Goal: Navigation & Orientation: Find specific page/section

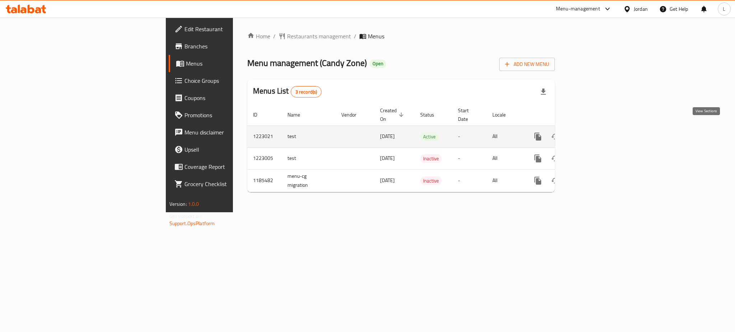
click at [594, 132] on icon "enhanced table" at bounding box center [589, 136] width 9 height 9
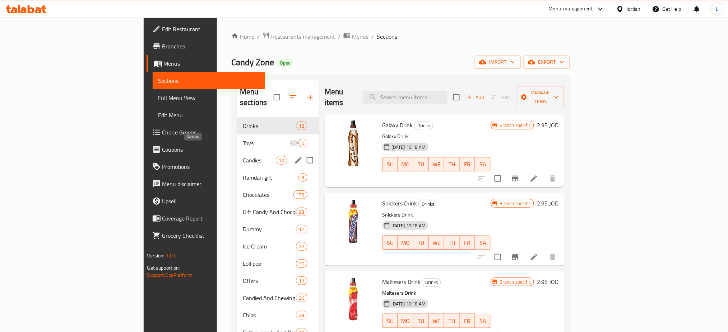
scroll to position [48, 0]
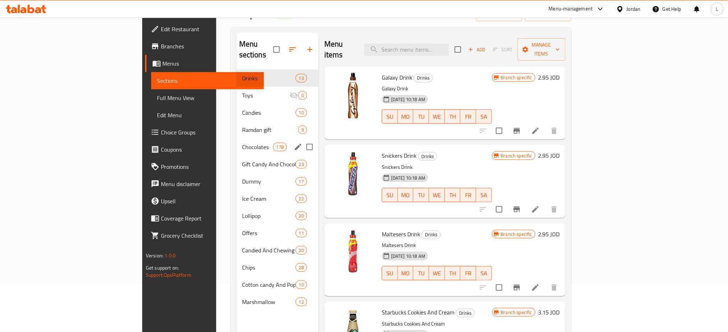
click at [242, 143] on span "Chocolates" at bounding box center [257, 147] width 31 height 9
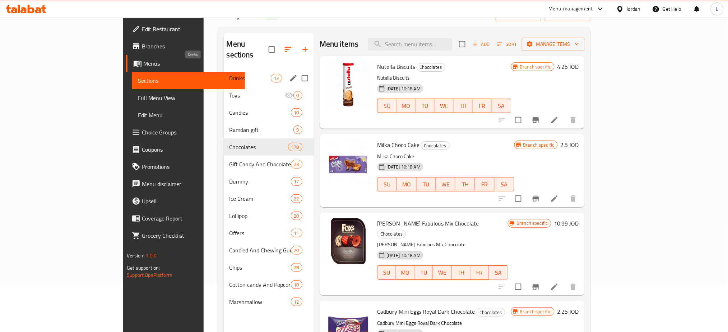
click at [229, 74] on span "Drinks" at bounding box center [249, 78] width 41 height 9
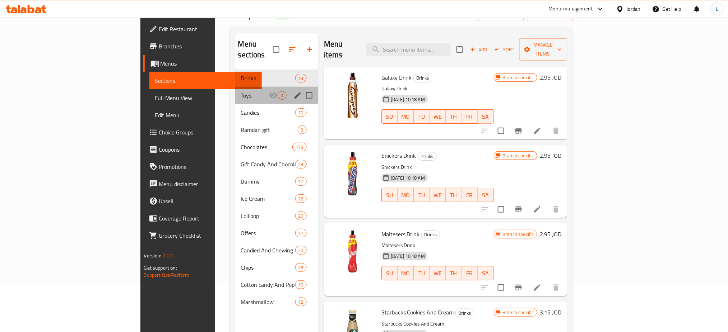
click at [235, 87] on div "Toys 0" at bounding box center [276, 95] width 83 height 17
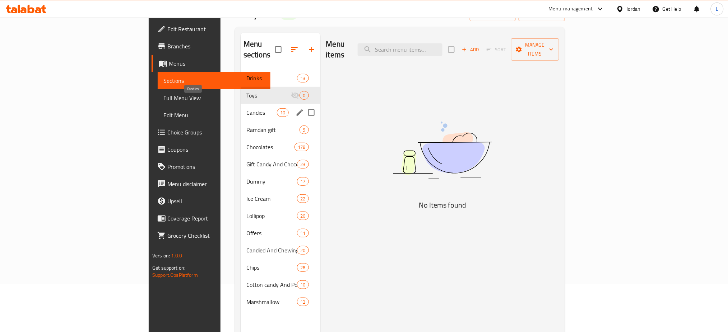
click at [246, 108] on span "Candies" at bounding box center [261, 112] width 31 height 9
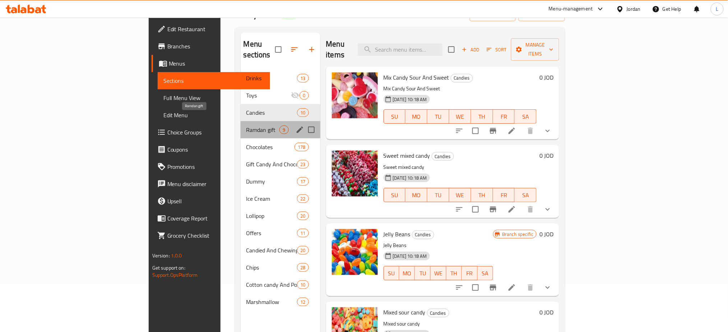
click at [246, 126] on span "Ramdan gift" at bounding box center [262, 130] width 33 height 9
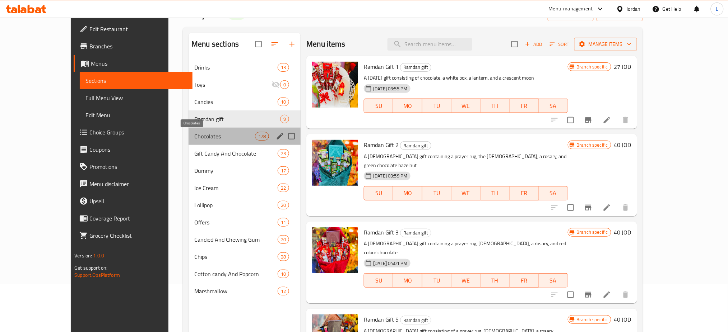
click at [198, 137] on span "Chocolates" at bounding box center [224, 136] width 61 height 9
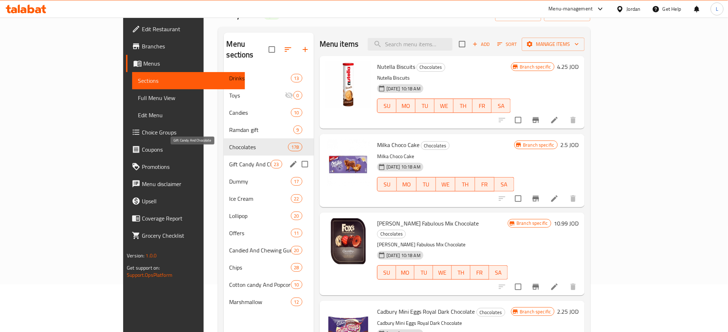
click at [229, 160] on span "Gift Candy And Chocolate" at bounding box center [249, 164] width 41 height 9
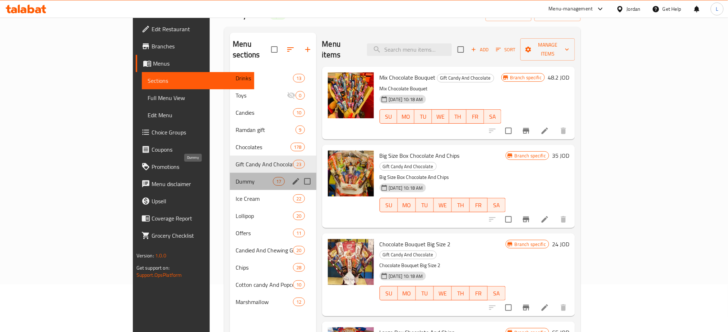
click at [235, 177] on span "Dummy" at bounding box center [253, 181] width 37 height 9
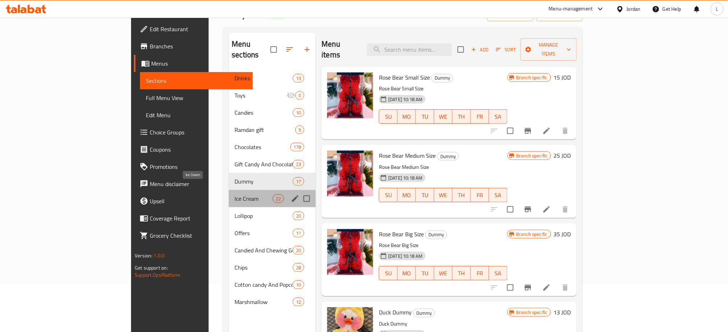
click at [234, 195] on span "Ice Cream" at bounding box center [253, 199] width 38 height 9
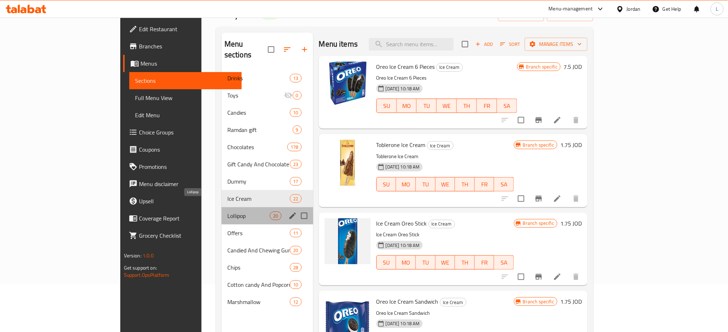
click at [227, 212] on span "Lollipop" at bounding box center [248, 216] width 43 height 9
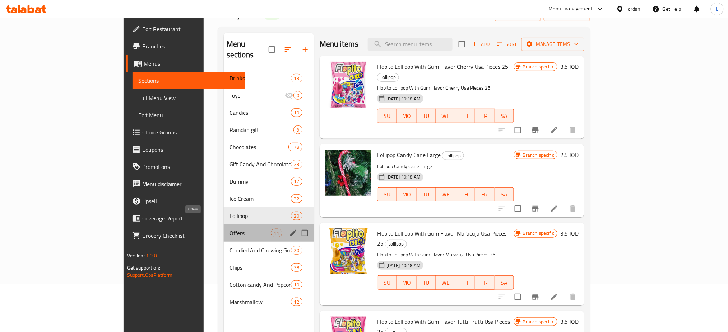
click at [229, 229] on span "Offers" at bounding box center [249, 233] width 41 height 9
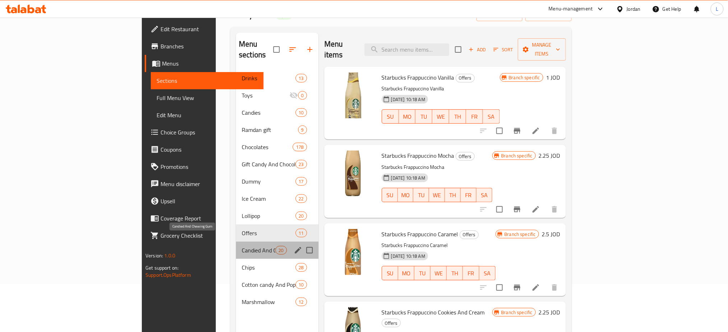
click at [242, 246] on span "Candied And Chewing Gum" at bounding box center [258, 250] width 33 height 9
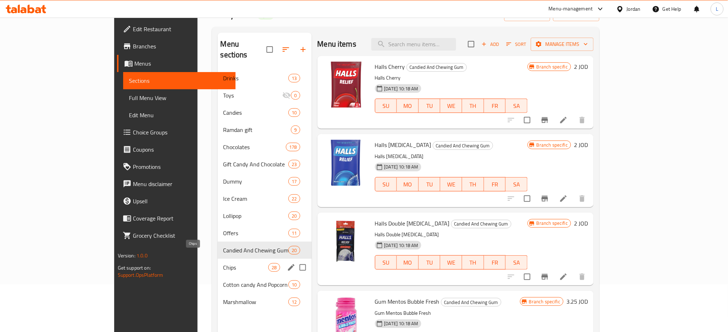
click at [223, 263] on span "Chips" at bounding box center [245, 267] width 45 height 9
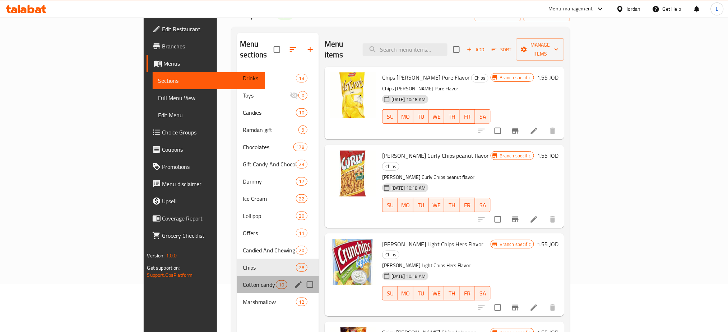
click at [237, 279] on div "Cotton candy And Popcorn 10" at bounding box center [278, 284] width 82 height 17
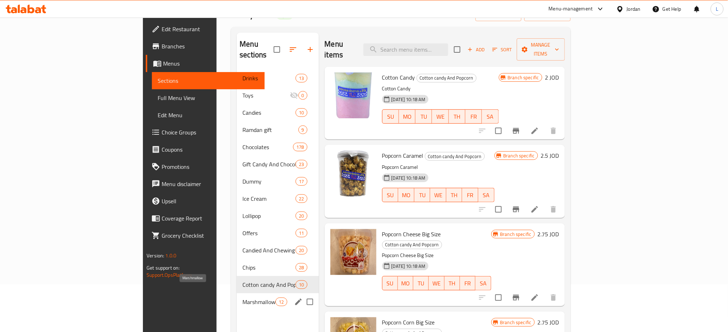
click at [242, 298] on span "Marshmallow" at bounding box center [258, 302] width 33 height 9
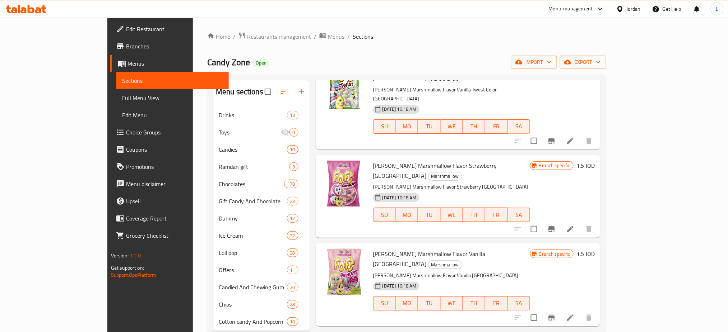
click at [198, 28] on div "Home / Restaurants management / Menus / Sections Candy Zone Open import export …" at bounding box center [406, 225] width 427 height 415
click at [247, 38] on span "Restaurants management" at bounding box center [279, 36] width 64 height 9
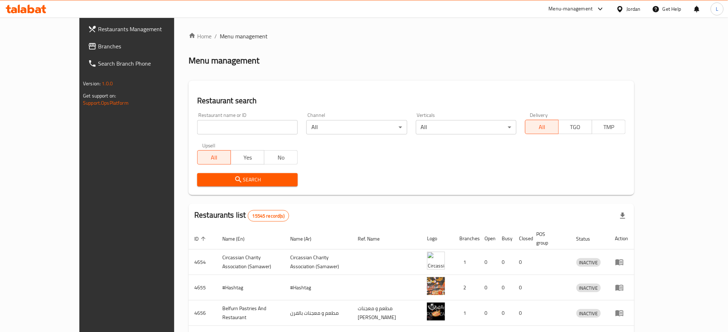
click at [202, 128] on input "search" at bounding box center [247, 127] width 100 height 14
type input "food gate"
click button "Search" at bounding box center [247, 179] width 100 height 13
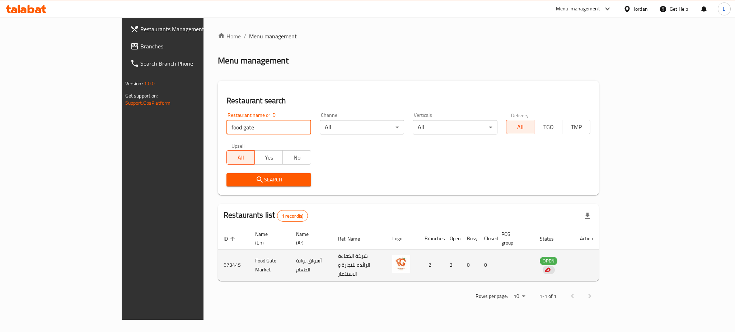
click at [249, 253] on td "Food Gate Market" at bounding box center [269, 266] width 41 height 32
copy td "Food Gate Market"
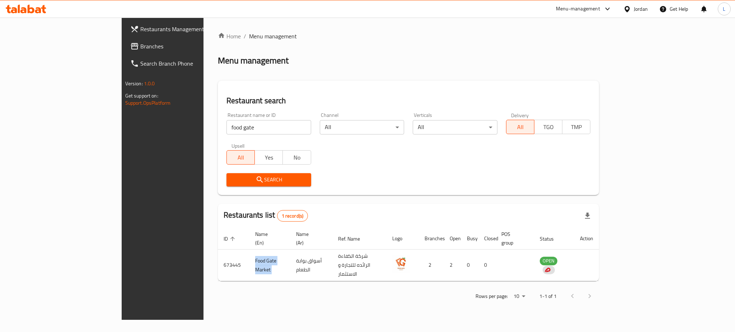
copy td "Food Gate Market"
